Goal: Information Seeking & Learning: Learn about a topic

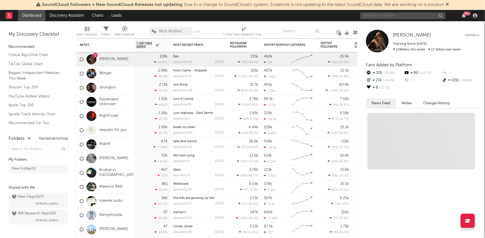
click at [378, 13] on input "text" at bounding box center [402, 15] width 85 height 7
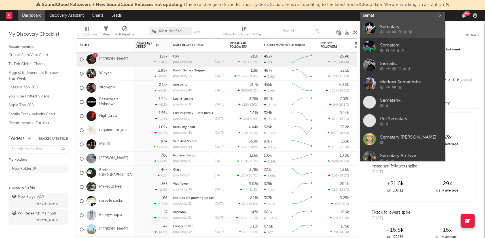
type input "semat"
click at [383, 31] on icon at bounding box center [381, 31] width 3 height 3
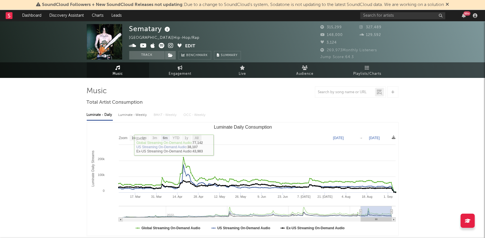
click at [198, 139] on text "All" at bounding box center [197, 138] width 4 height 4
select select "All"
type input "[DATE]"
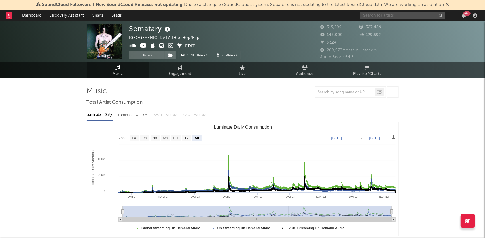
click at [385, 18] on input "text" at bounding box center [402, 15] width 85 height 7
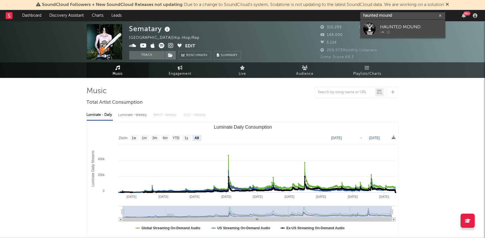
type input "haunted mound"
click at [385, 31] on div at bounding box center [411, 31] width 62 height 3
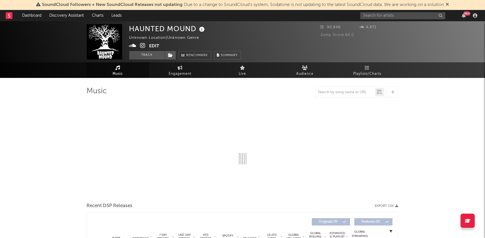
select select "1w"
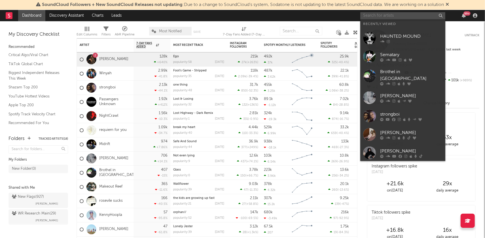
click at [368, 14] on input "text" at bounding box center [402, 15] width 85 height 7
type input "z"
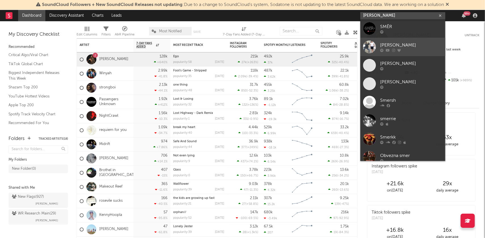
type input "smerz"
click at [396, 43] on div "Smerz" at bounding box center [411, 45] width 62 height 7
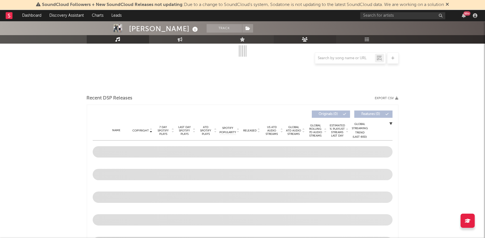
scroll to position [127, 0]
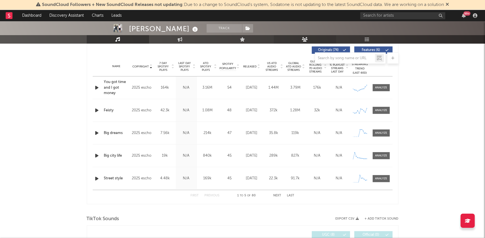
select select "6m"
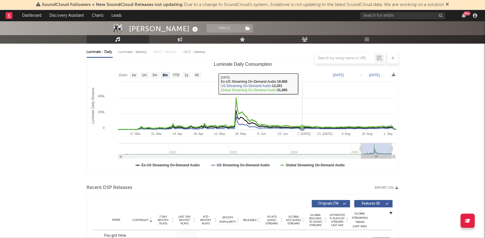
scroll to position [0, 0]
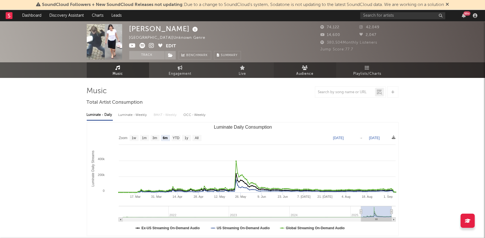
click at [301, 66] on link "Audience" at bounding box center [305, 70] width 62 height 16
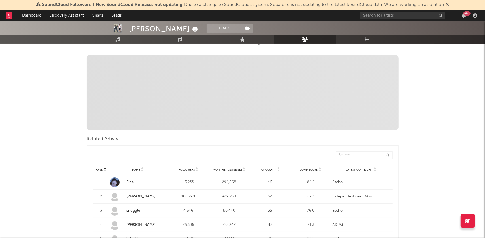
scroll to position [134, 0]
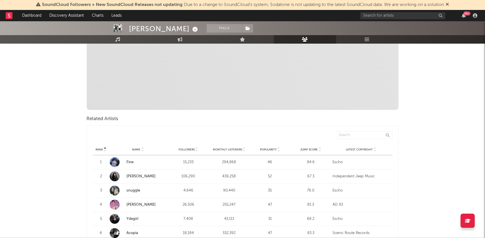
click at [320, 147] on icon at bounding box center [320, 148] width 3 height 2
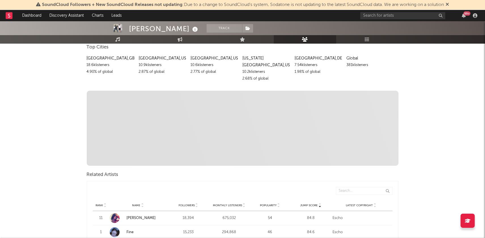
scroll to position [121, 0]
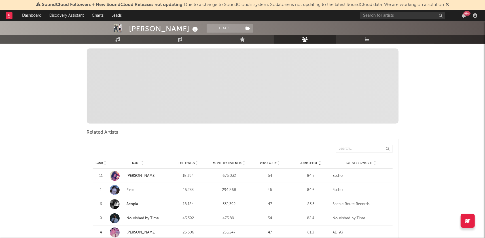
click at [130, 188] on link "Fine" at bounding box center [130, 190] width 7 height 4
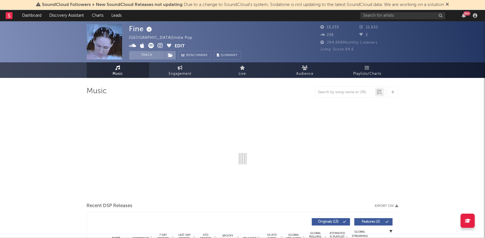
select select "6m"
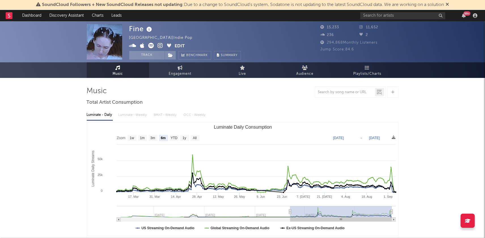
click at [159, 45] on icon at bounding box center [160, 46] width 5 height 6
click at [312, 71] on span "Audience" at bounding box center [304, 74] width 17 height 7
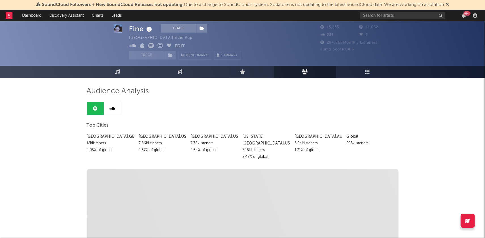
scroll to position [119, 0]
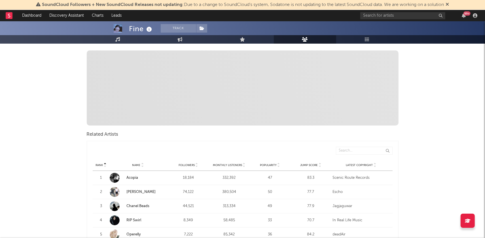
click at [321, 163] on icon at bounding box center [320, 164] width 3 height 2
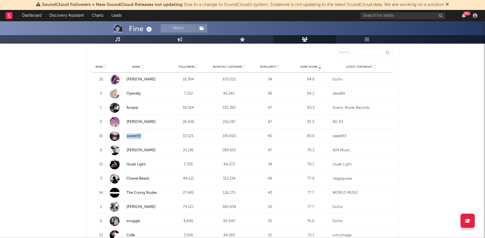
scroll to position [0, 0]
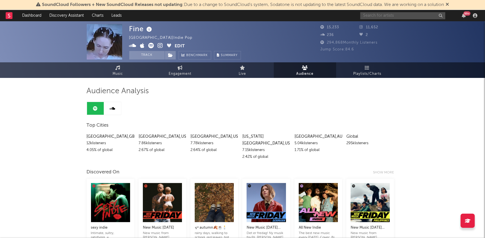
click at [367, 13] on input "text" at bounding box center [402, 15] width 85 height 7
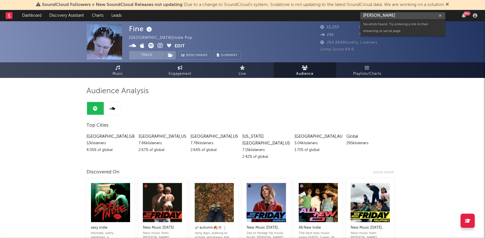
type input "rasha thadani"
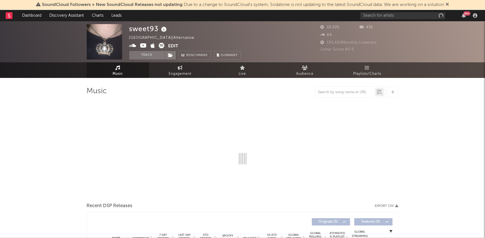
select select "6m"
